Goal: Task Accomplishment & Management: Use online tool/utility

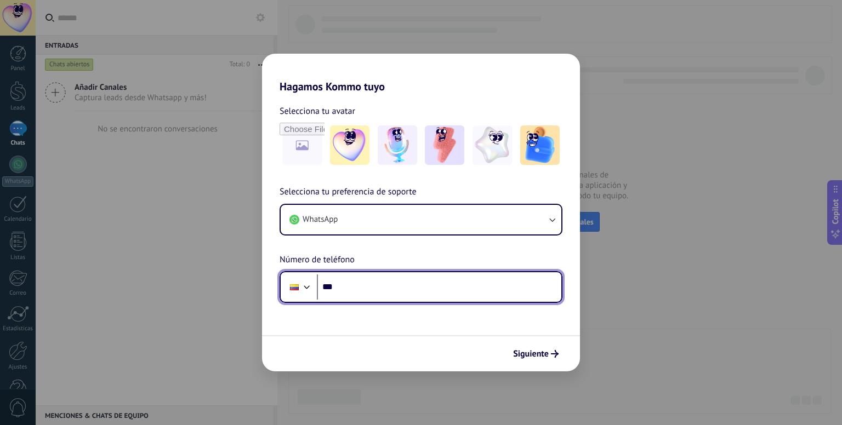
click at [388, 286] on input "***" at bounding box center [439, 287] width 244 height 25
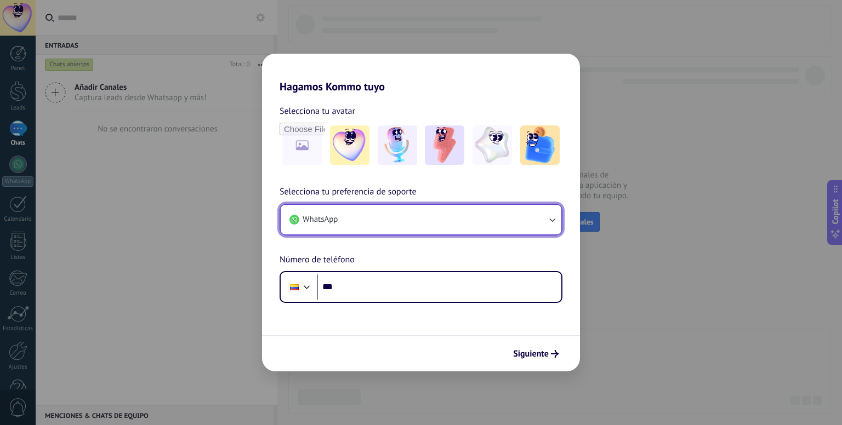
click at [408, 207] on button "WhatsApp" at bounding box center [421, 220] width 281 height 30
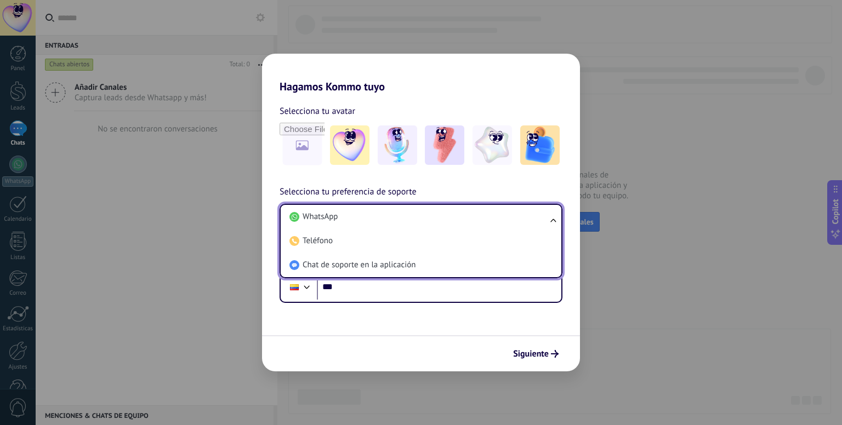
click at [412, 218] on li "WhatsApp" at bounding box center [419, 217] width 268 height 24
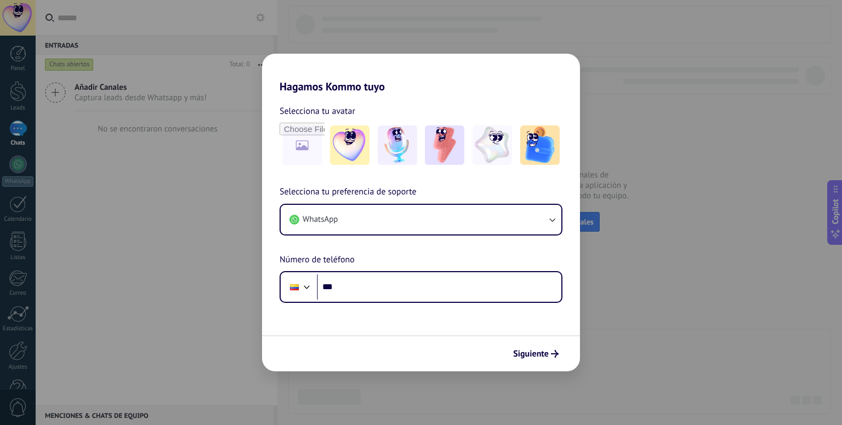
click at [406, 304] on form "Selecciona tu avatar Selecciona tu preferencia de soporte WhatsApp Número de te…" at bounding box center [421, 232] width 318 height 278
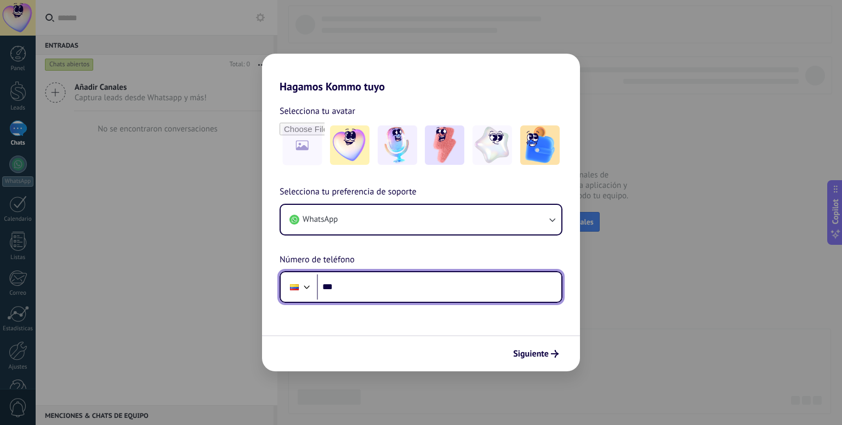
click at [406, 291] on input "***" at bounding box center [439, 287] width 244 height 25
type input "**********"
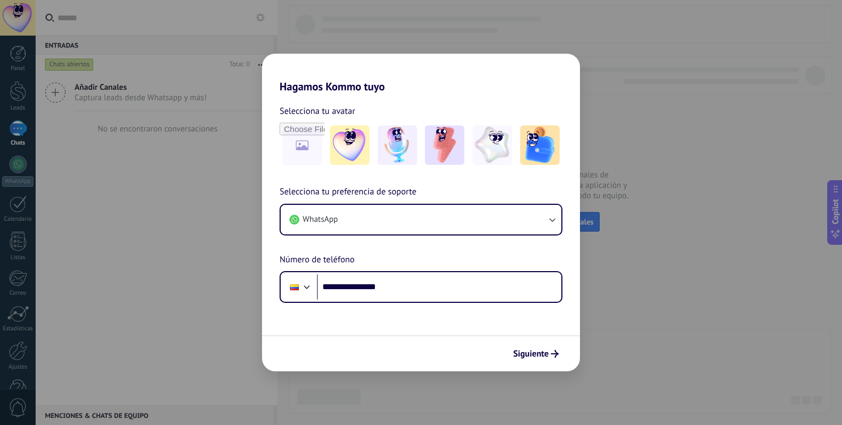
click at [521, 358] on span "Siguiente" at bounding box center [531, 354] width 36 height 8
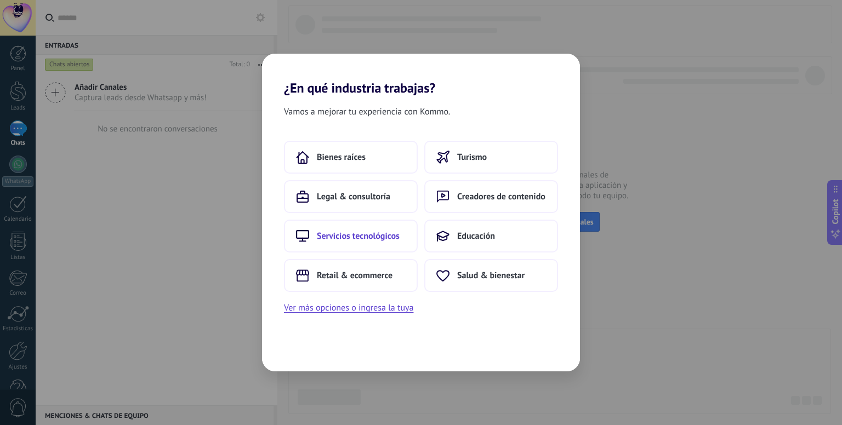
click at [379, 234] on span "Servicios tecnológicos" at bounding box center [358, 236] width 83 height 11
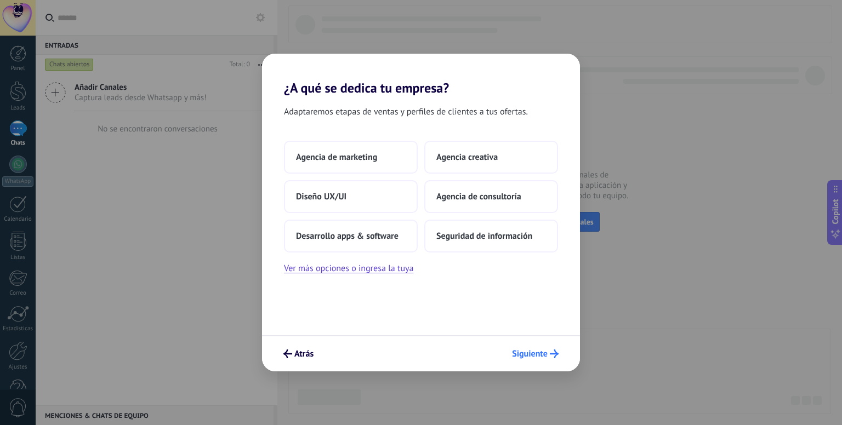
click at [537, 354] on span "Siguiente" at bounding box center [530, 354] width 36 height 8
click at [471, 236] on span "Seguridad de información" at bounding box center [484, 236] width 96 height 11
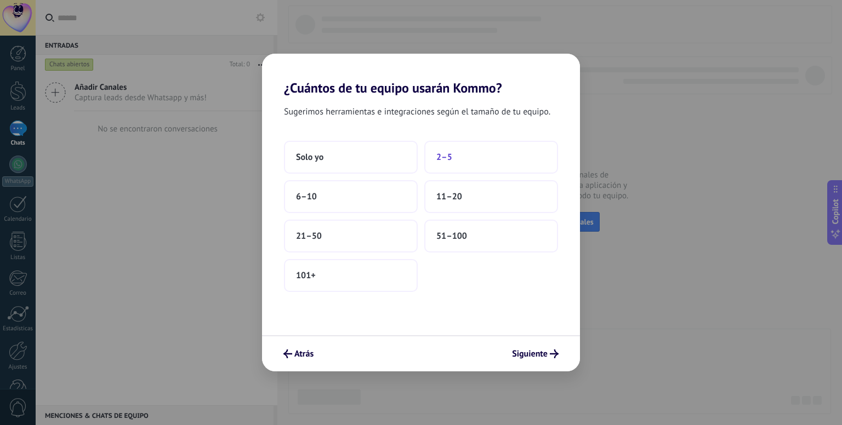
click at [455, 165] on button "2–5" at bounding box center [491, 157] width 134 height 33
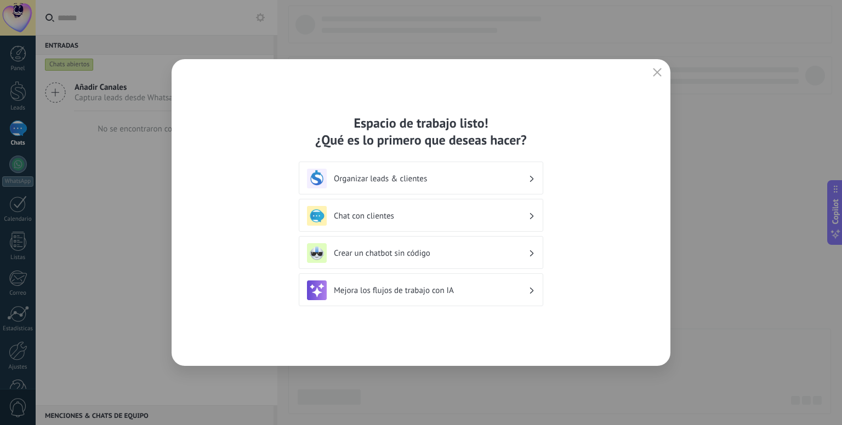
click at [430, 251] on h3 "Crear un chatbot sin código" at bounding box center [431, 253] width 195 height 10
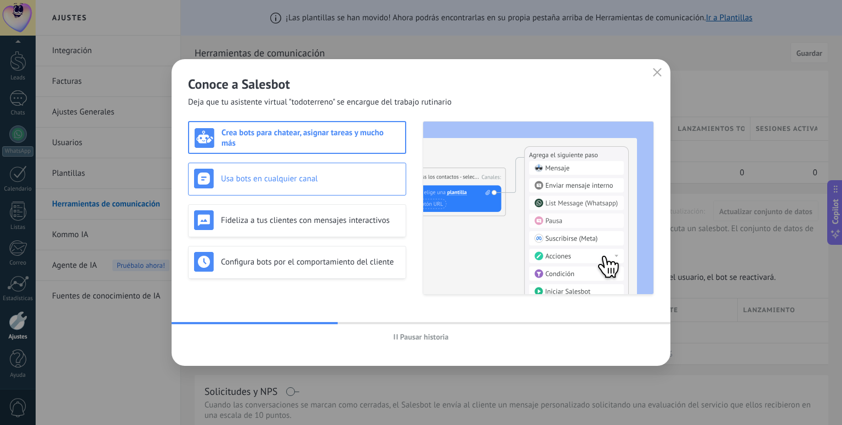
click at [265, 182] on h3 "Usa bots en cualquier canal" at bounding box center [310, 179] width 179 height 10
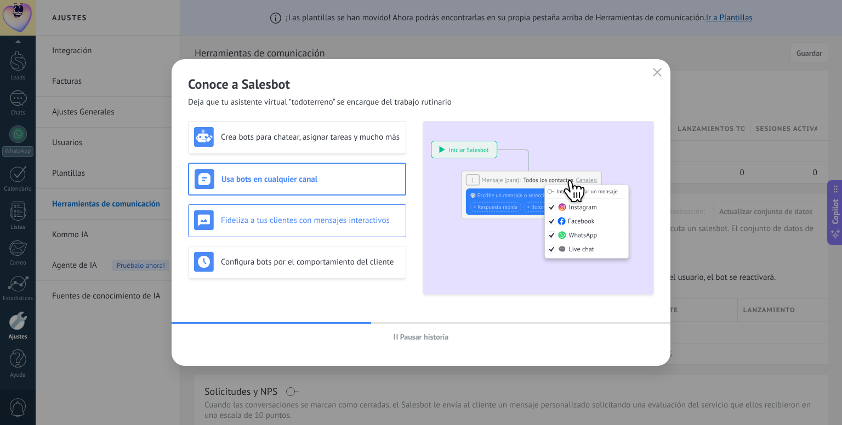
click at [287, 217] on h3 "Fideliza a tus clientes con mensajes interactivos" at bounding box center [310, 220] width 179 height 10
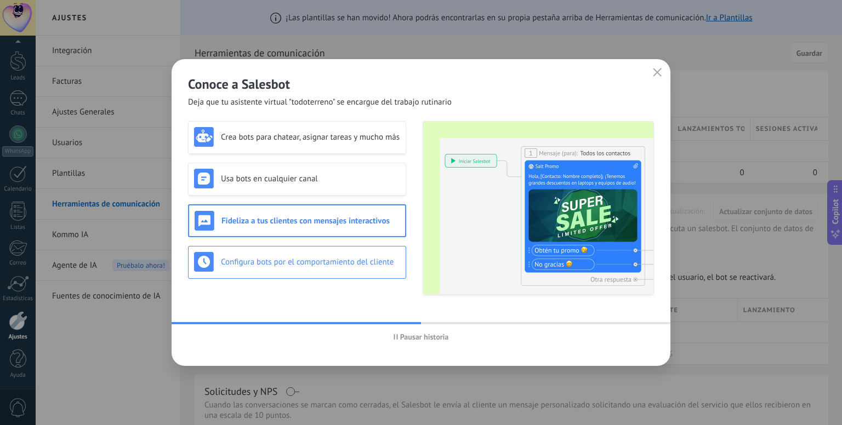
click at [306, 249] on div "Configura bots por el comportamiento del cliente" at bounding box center [297, 262] width 218 height 33
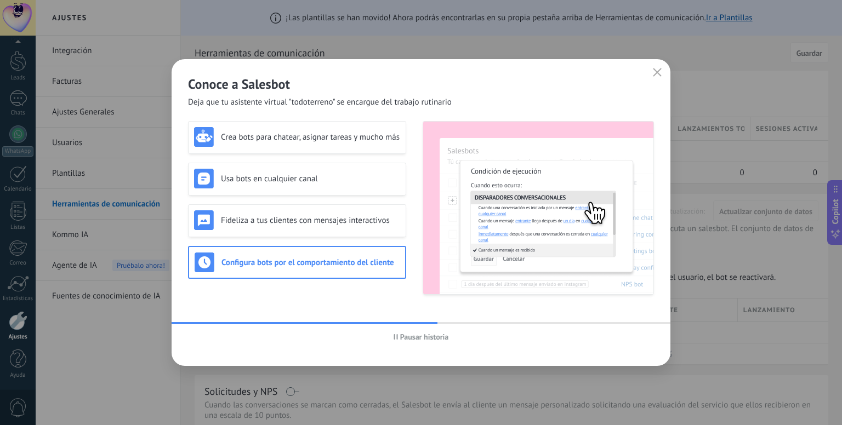
click at [311, 275] on div "Configura bots por el comportamiento del cliente" at bounding box center [297, 262] width 218 height 33
click at [651, 77] on button "button" at bounding box center [657, 72] width 14 height 15
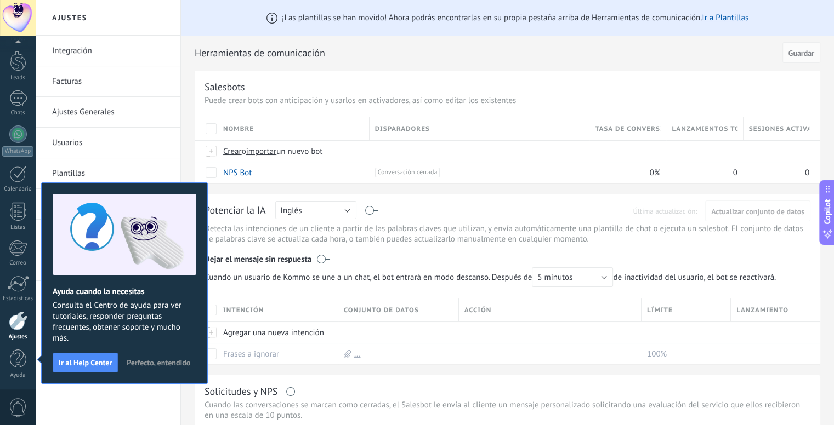
click at [158, 359] on span "Perfecto, entendido" at bounding box center [159, 363] width 64 height 8
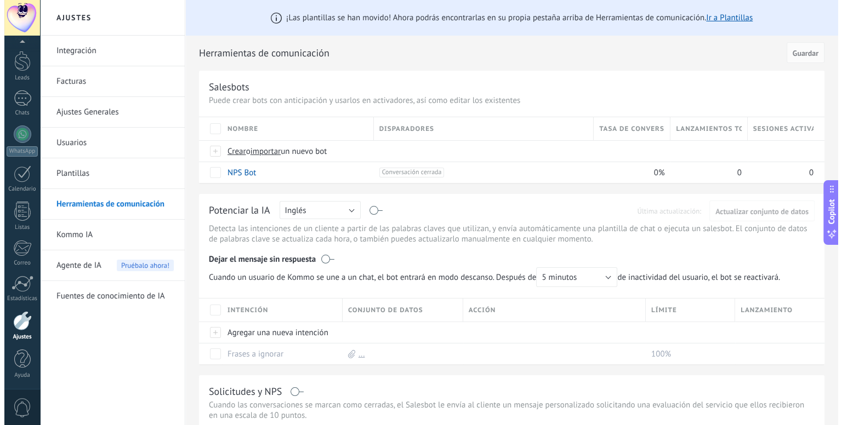
scroll to position [0, 0]
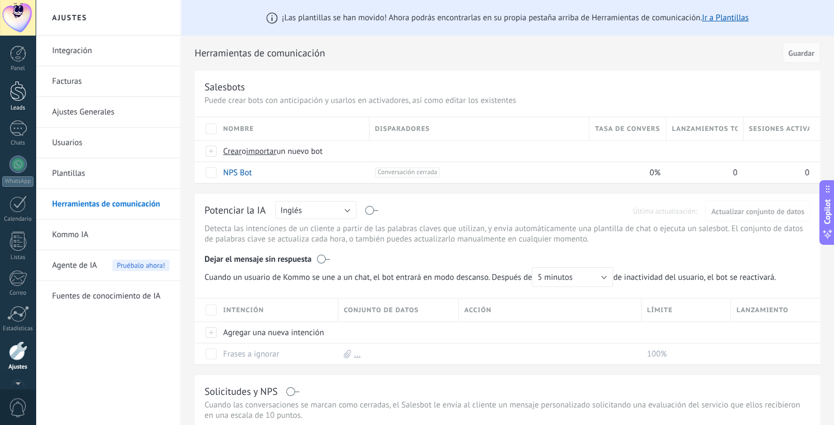
click at [14, 97] on div at bounding box center [18, 91] width 16 height 20
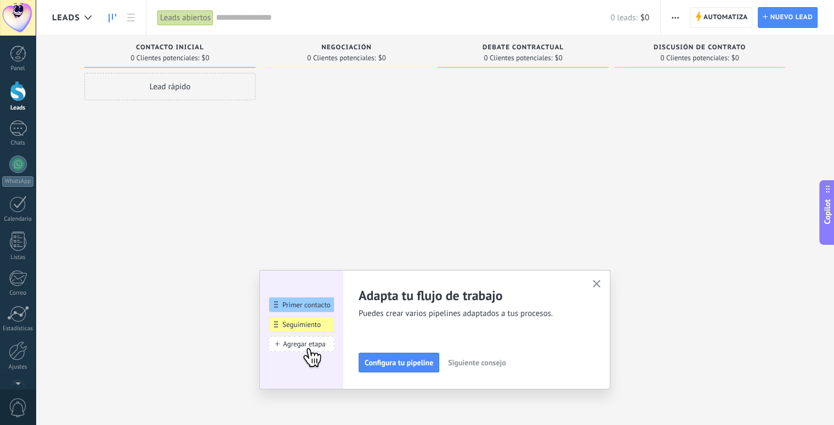
click at [602, 291] on button "button" at bounding box center [597, 284] width 14 height 15
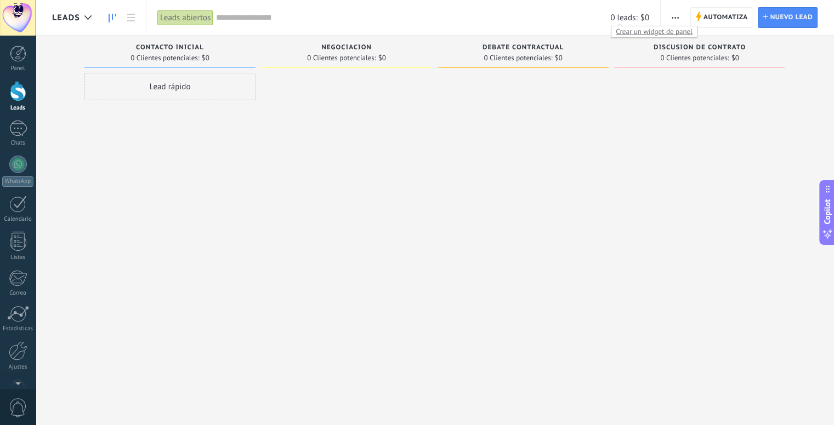
click at [632, 14] on span "0 leads:" at bounding box center [623, 18] width 27 height 10
click at [13, 170] on div at bounding box center [18, 165] width 18 height 18
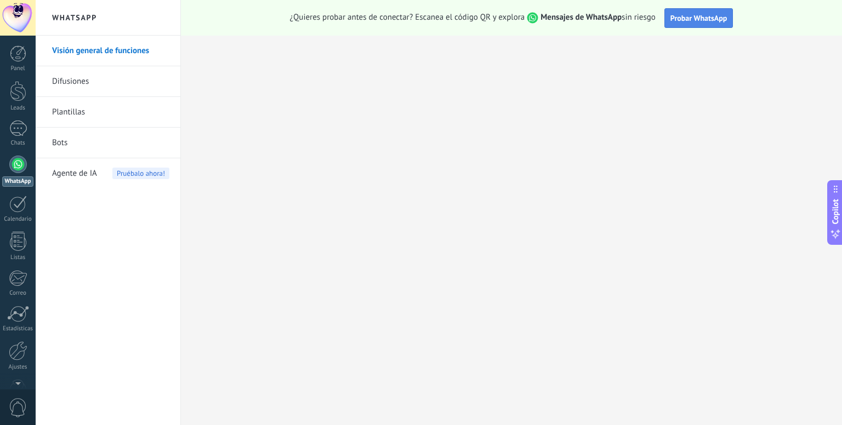
click at [708, 24] on button "Probar WhatsApp" at bounding box center [698, 18] width 69 height 20
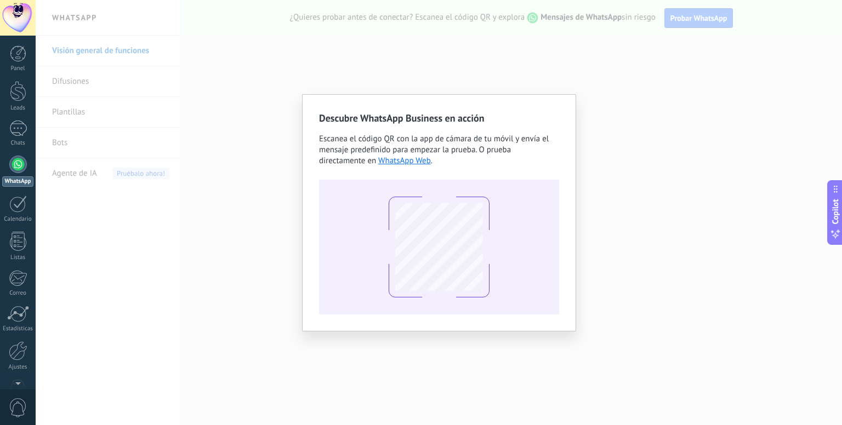
drag, startPoint x: 373, startPoint y: 66, endPoint x: 392, endPoint y: 103, distance: 41.0
click at [373, 66] on div "Descubre WhatsApp Business en acción Escanea el código QR con la app [PERSON_NA…" at bounding box center [439, 212] width 806 height 425
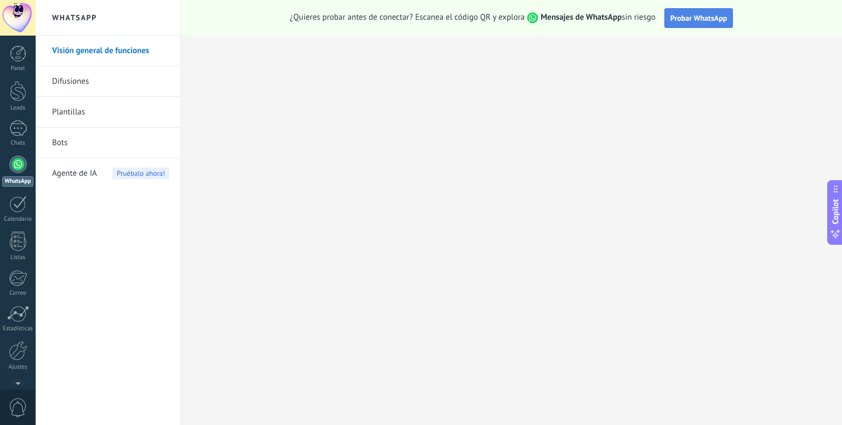
click at [710, 21] on span "Probar WhatsApp" at bounding box center [698, 18] width 57 height 10
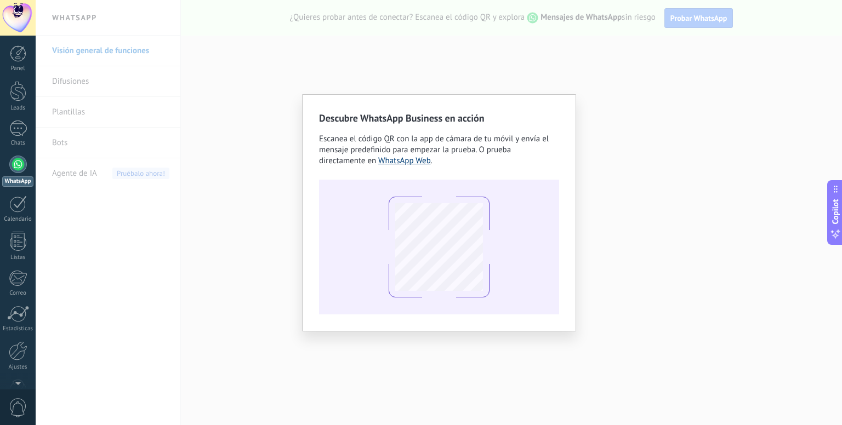
click at [412, 164] on link "WhatsApp Web" at bounding box center [404, 161] width 53 height 10
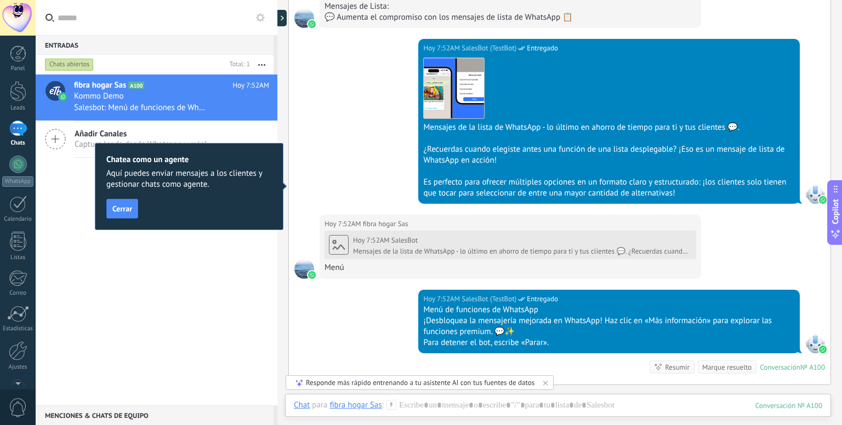
scroll to position [860, 0]
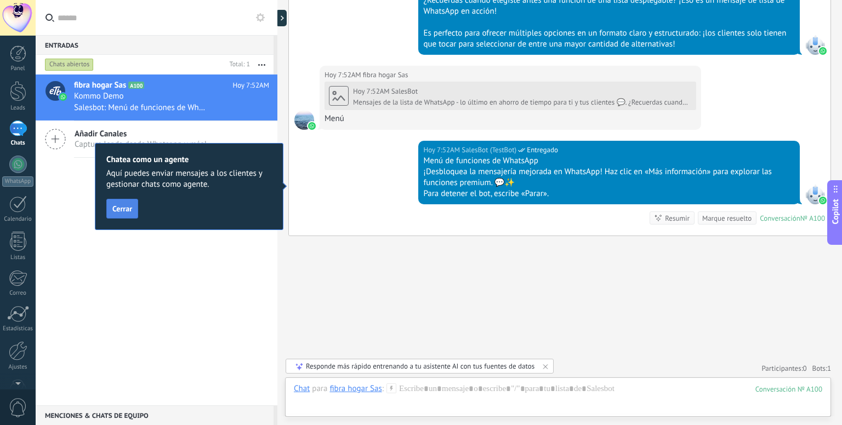
click at [121, 206] on span "Cerrar" at bounding box center [122, 209] width 20 height 8
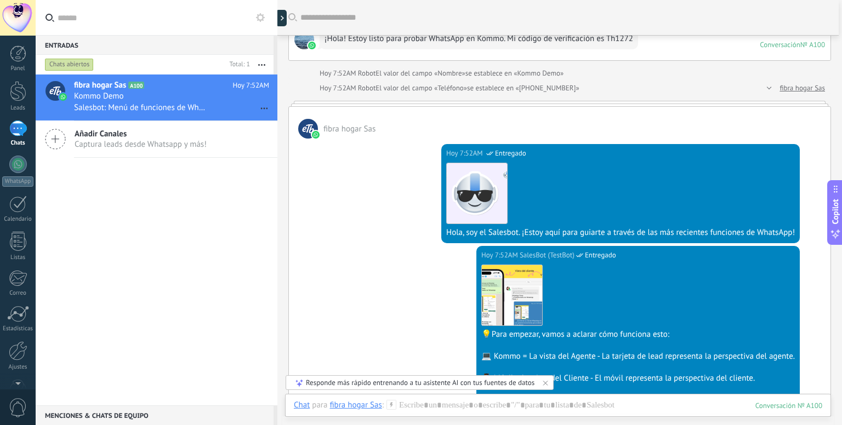
scroll to position [0, 0]
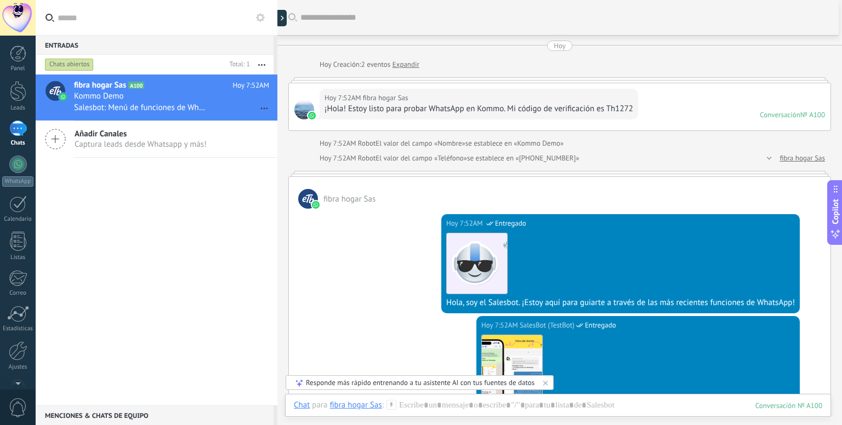
click at [136, 143] on span "Captura leads desde Whatsapp y más!" at bounding box center [141, 144] width 132 height 10
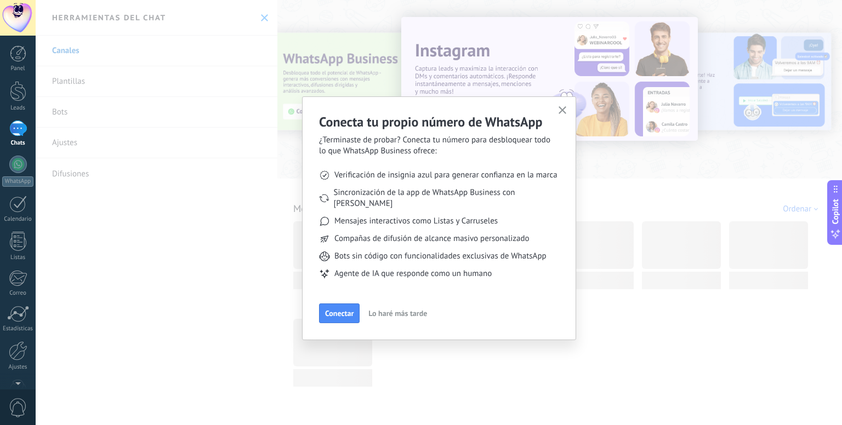
click at [110, 112] on div "Conecta tu propio número de WhatsApp ¿Terminaste de probar? Conecta tu número p…" at bounding box center [439, 212] width 806 height 425
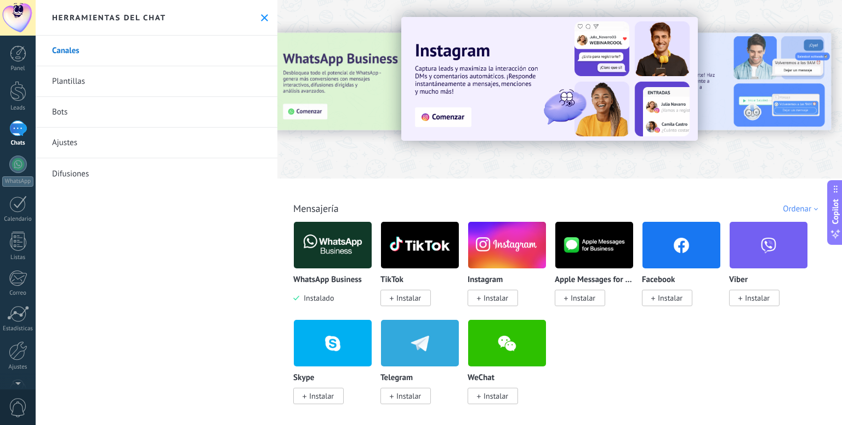
click at [85, 116] on link "Bots" at bounding box center [157, 112] width 242 height 31
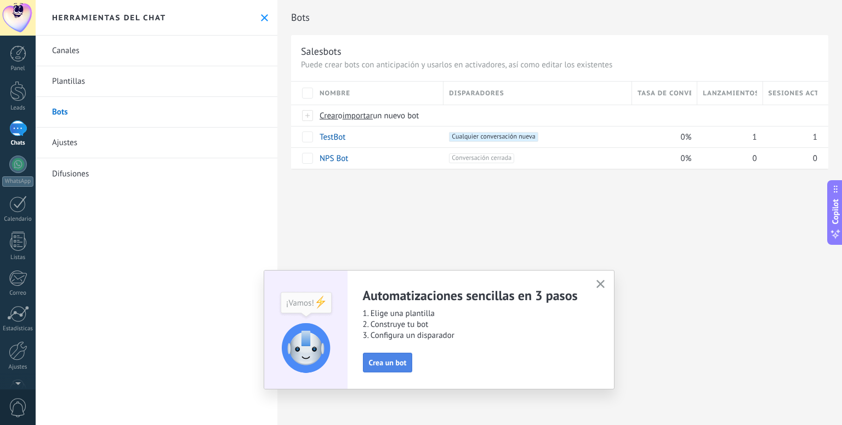
click at [384, 365] on span "Crea un bot" at bounding box center [388, 363] width 38 height 8
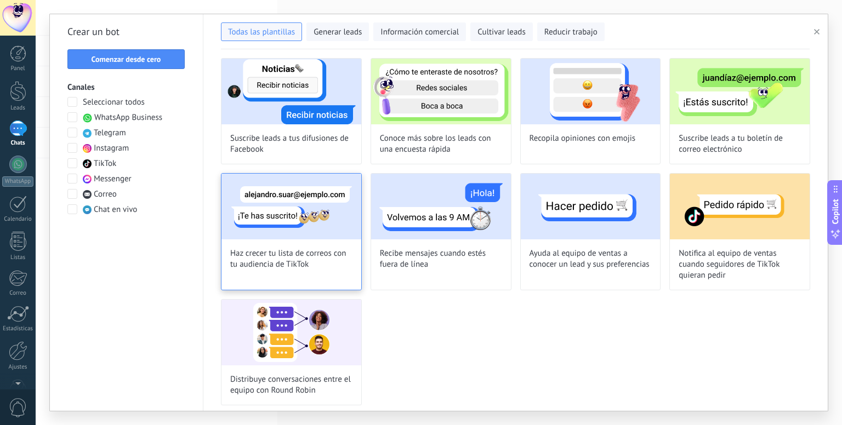
scroll to position [663, 0]
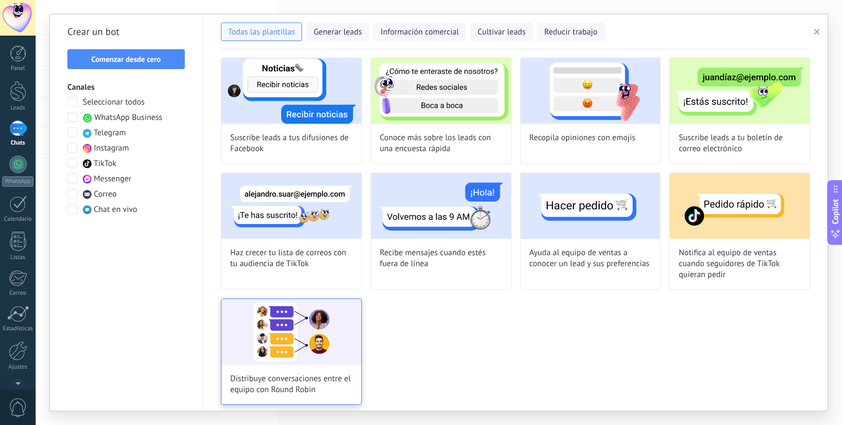
click at [315, 316] on img at bounding box center [291, 332] width 140 height 66
type input "**********"
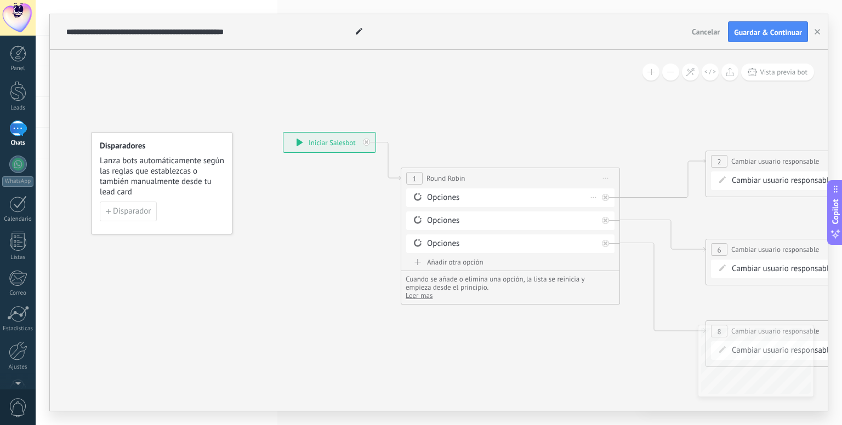
click at [452, 191] on div "Opciones [GEOGRAPHIC_DATA]" at bounding box center [510, 198] width 208 height 19
click at [454, 198] on div "Opciones" at bounding box center [512, 197] width 170 height 11
click at [338, 151] on div "**********" at bounding box center [329, 143] width 92 height 20
click at [333, 145] on div "**********" at bounding box center [329, 143] width 92 height 20
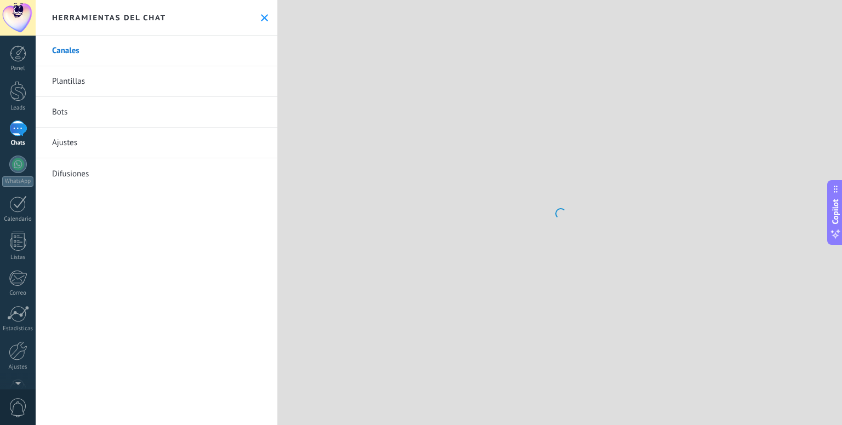
click at [26, 30] on div at bounding box center [18, 18] width 36 height 36
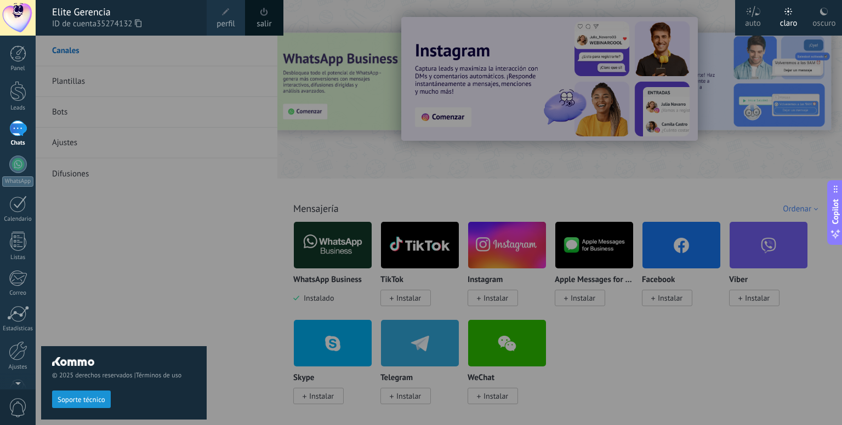
click at [26, 30] on div at bounding box center [18, 18] width 36 height 36
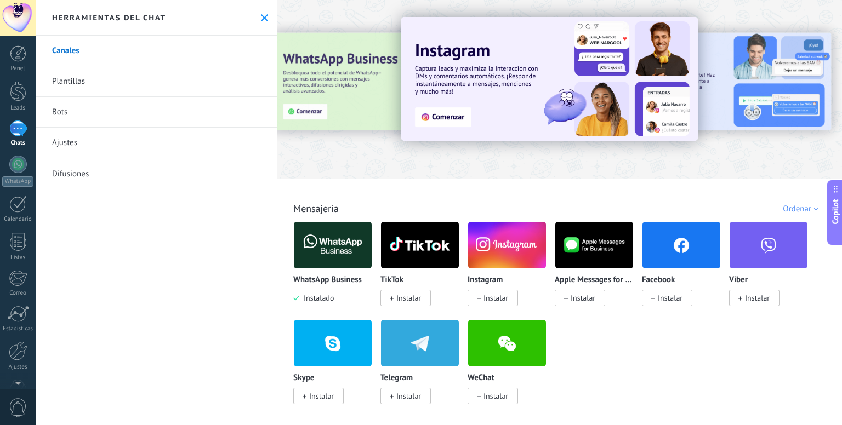
click at [10, 27] on div at bounding box center [18, 18] width 36 height 36
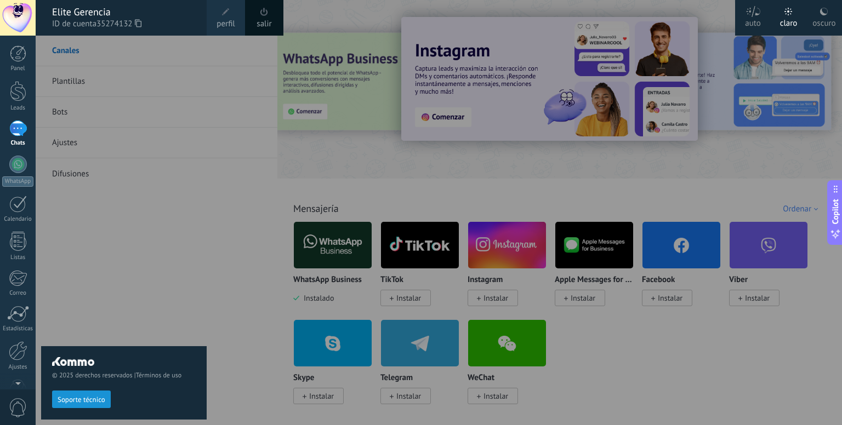
click at [227, 13] on span at bounding box center [226, 12] width 8 height 8
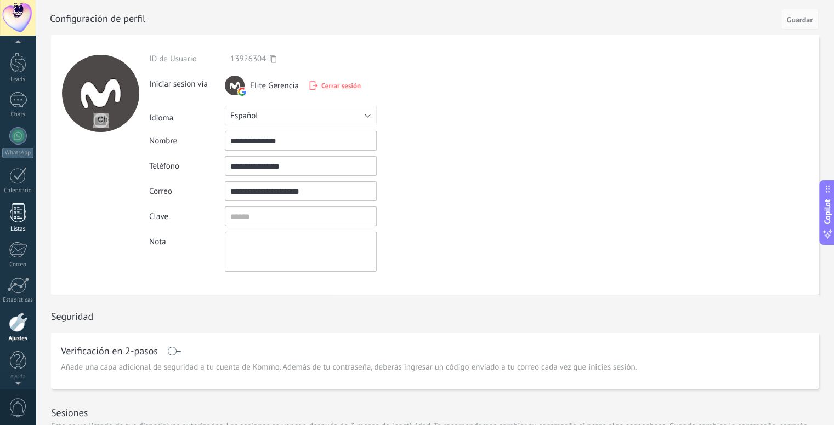
scroll to position [30, 0]
click at [21, 359] on div at bounding box center [18, 359] width 16 height 19
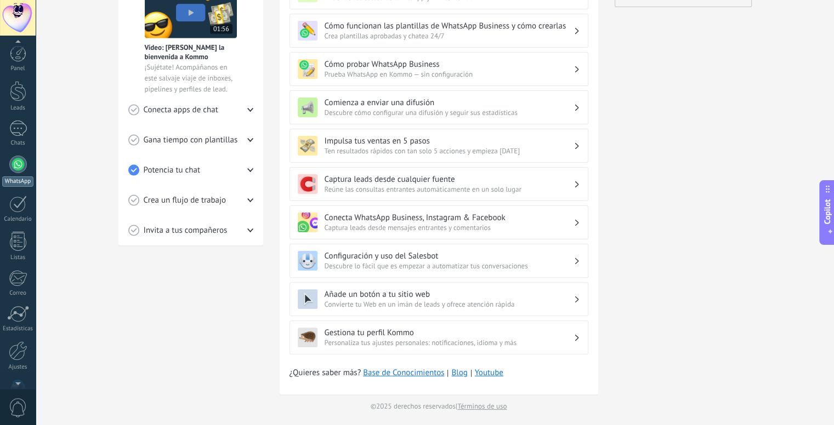
click at [17, 165] on div at bounding box center [18, 165] width 18 height 18
